Goal: Information Seeking & Learning: Learn about a topic

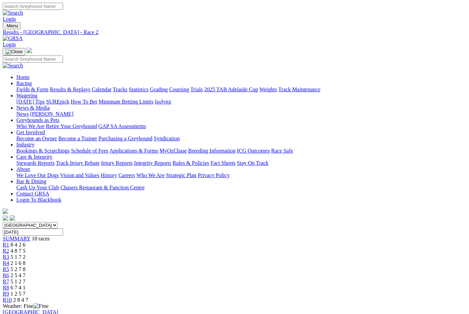
scroll to position [94, 0]
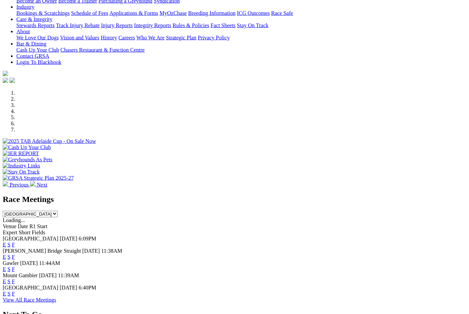
scroll to position [126, 0]
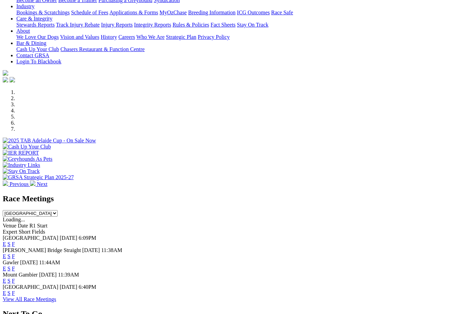
click at [15, 241] on link "F" at bounding box center [13, 244] width 3 height 6
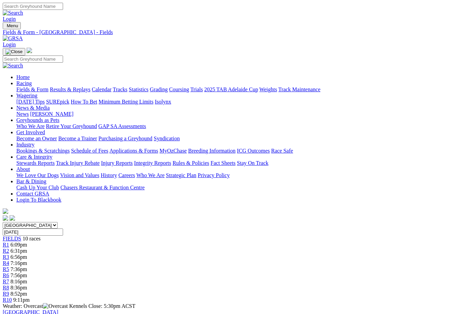
click at [30, 87] on link "Fields & Form" at bounding box center [32, 90] width 32 height 6
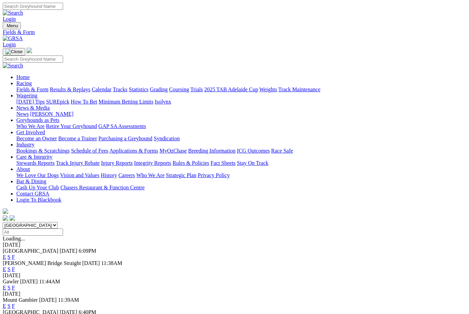
click at [15, 267] on link "F" at bounding box center [13, 270] width 3 height 6
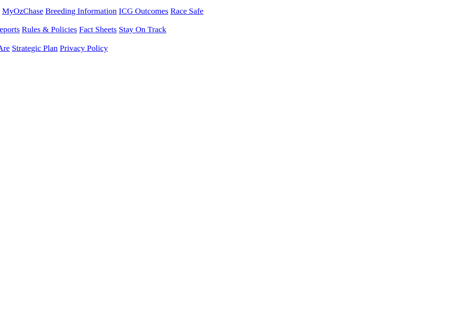
scroll to position [57, 30]
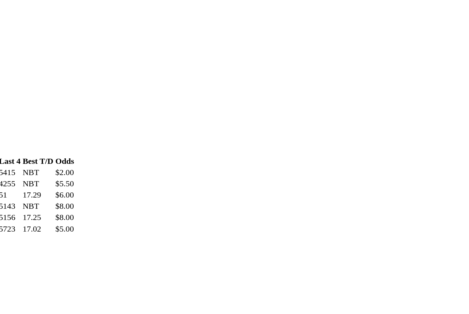
scroll to position [211, 24]
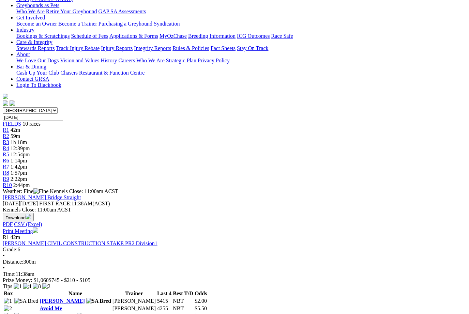
scroll to position [115, 0]
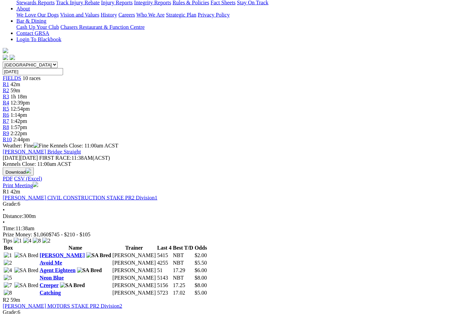
scroll to position [161, 0]
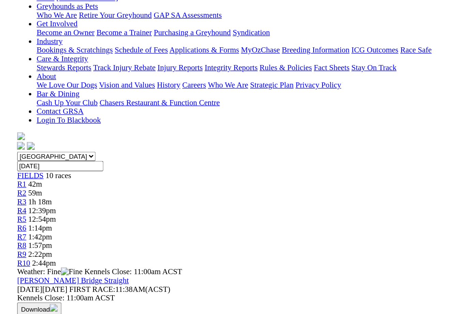
scroll to position [114, 0]
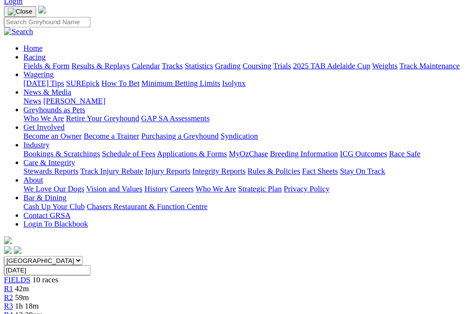
scroll to position [0, 0]
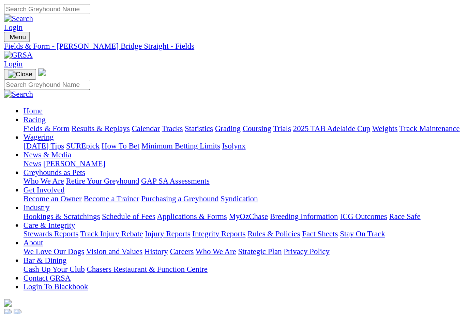
click at [20, 87] on link "Fields & Form" at bounding box center [32, 90] width 32 height 6
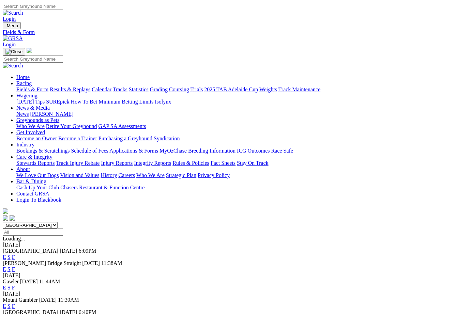
click at [15, 254] on link "F" at bounding box center [13, 257] width 3 height 6
